Goal: Check status: Check status

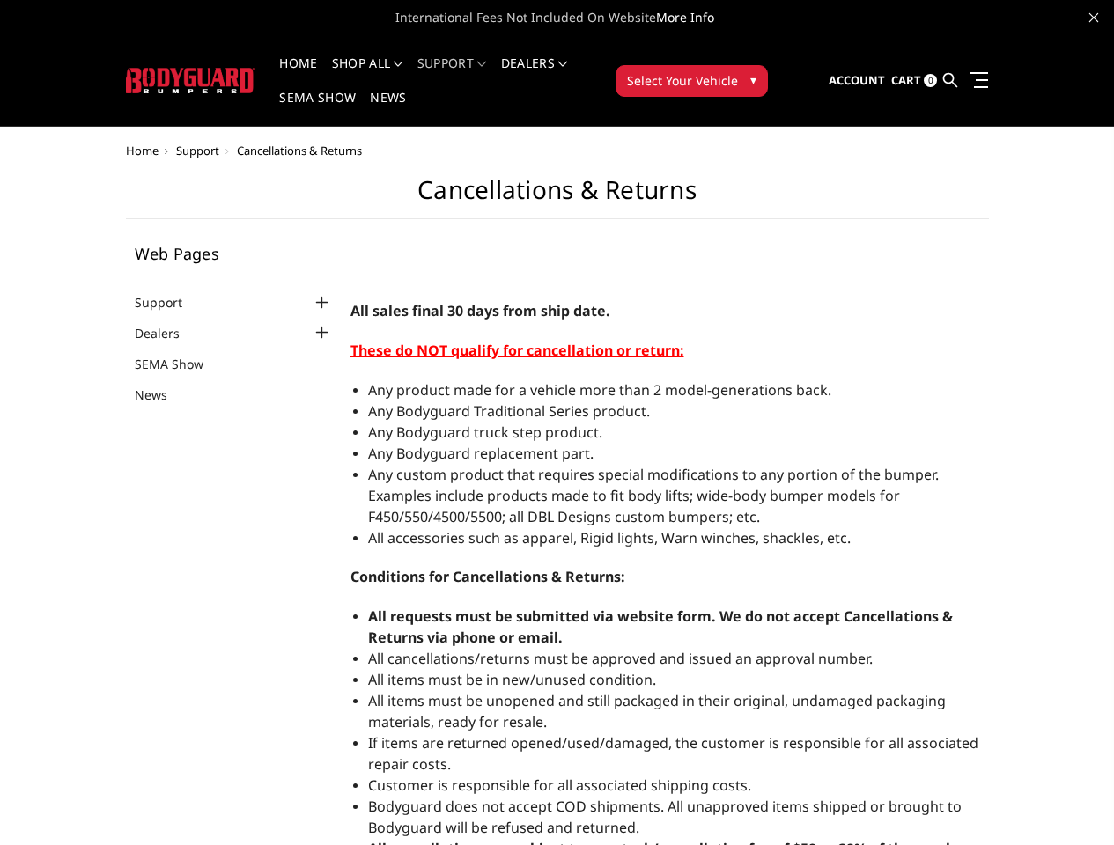
select select "US"
